Goal: Task Accomplishment & Management: Manage account settings

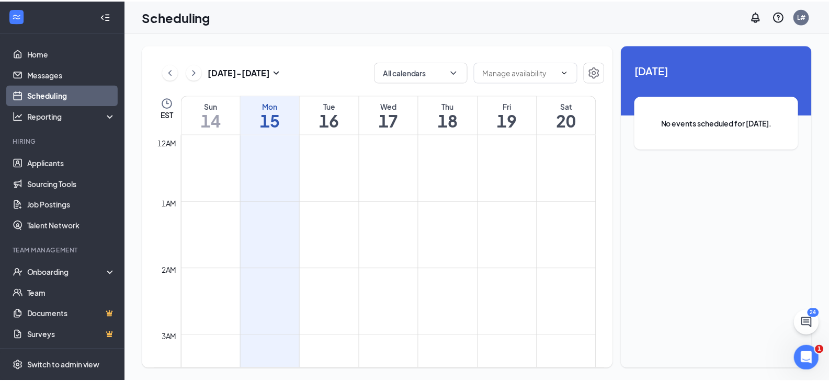
scroll to position [514, 0]
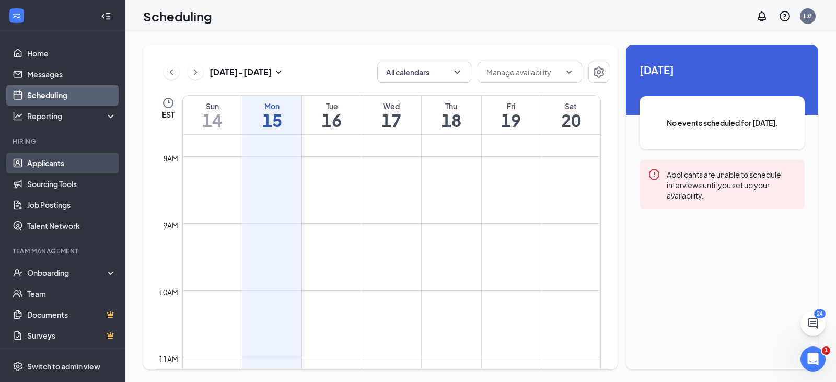
click at [54, 166] on link "Applicants" at bounding box center [71, 163] width 89 height 21
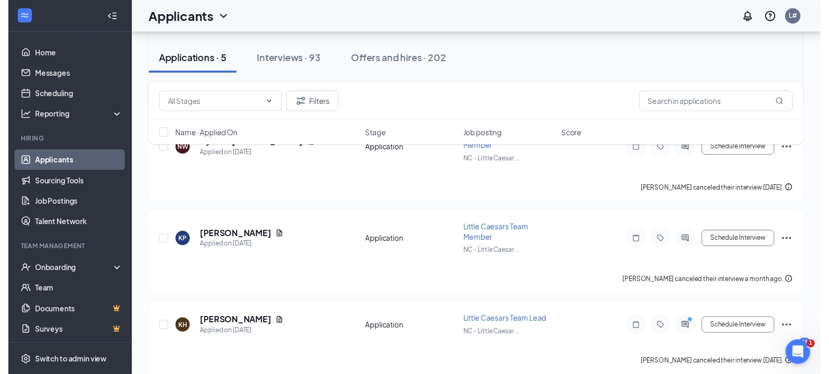
scroll to position [340, 0]
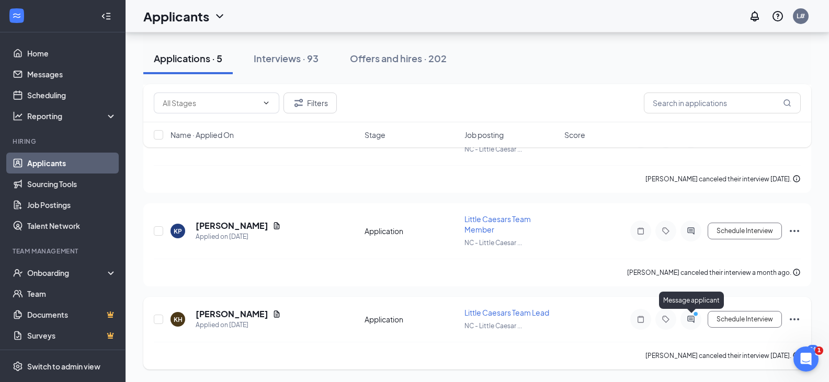
click at [690, 319] on icon "ActiveChat" at bounding box center [690, 319] width 13 height 8
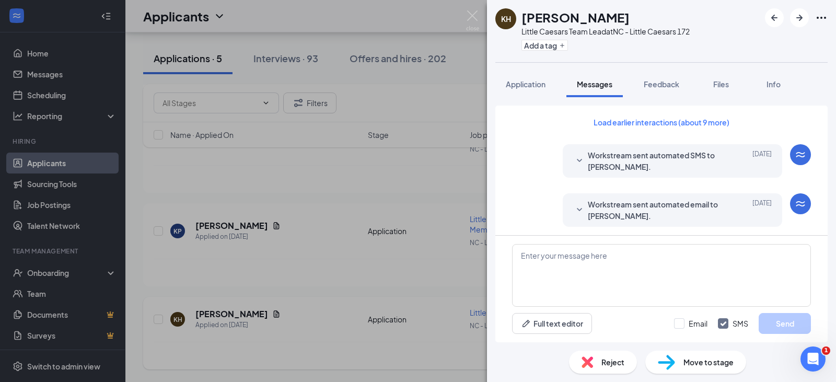
click at [457, 277] on div "KH Keshanna Harrison Little Caesars Team Lead at NC - Little Caesars 172 Add a …" at bounding box center [418, 191] width 836 height 382
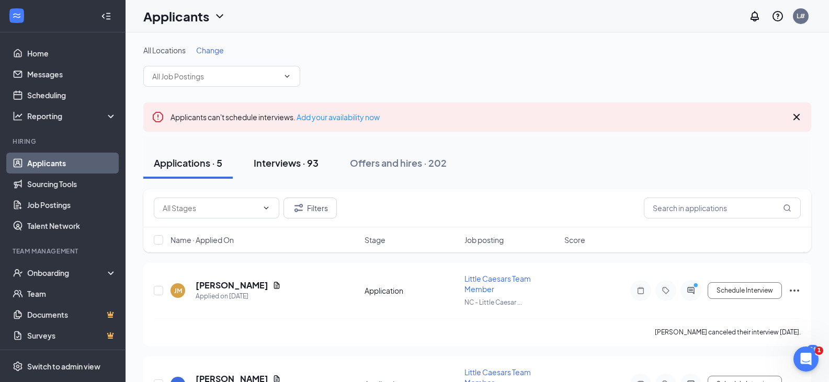
click at [295, 167] on div "Interviews · 93" at bounding box center [286, 162] width 65 height 13
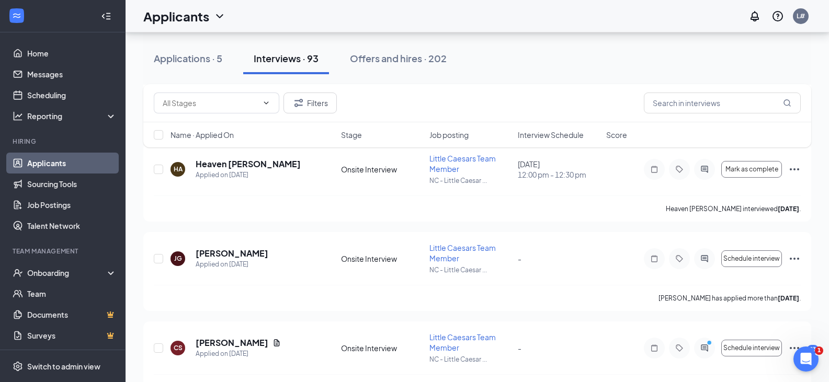
scroll to position [1725, 0]
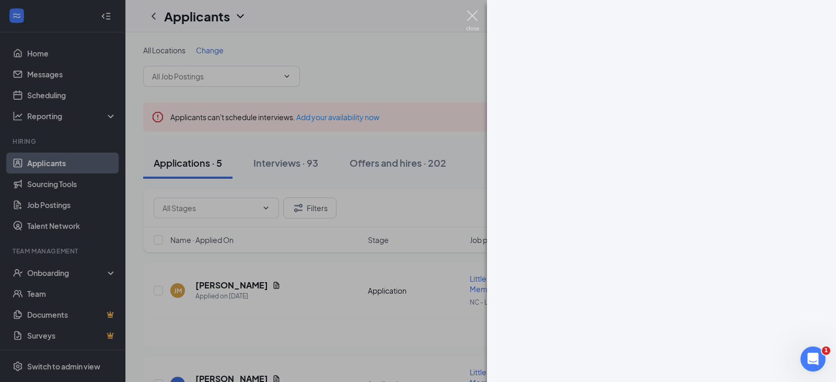
click at [472, 15] on img at bounding box center [472, 20] width 13 height 20
